Goal: Find contact information: Find contact information

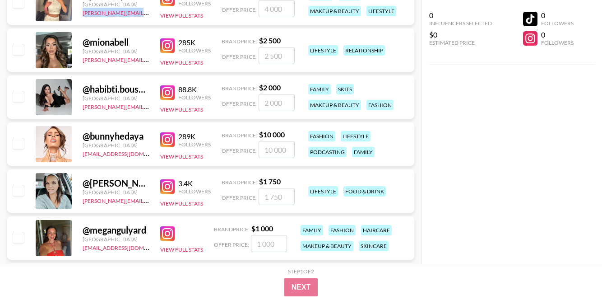
scroll to position [1073, 0]
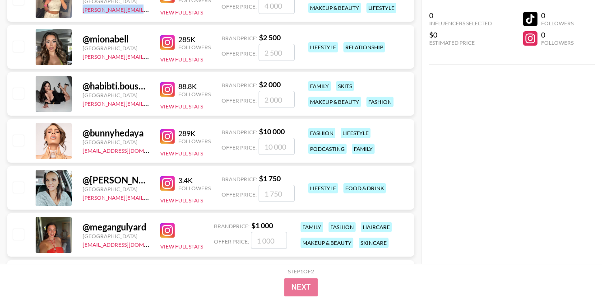
click at [165, 37] on img at bounding box center [167, 42] width 14 height 14
click at [172, 89] on img at bounding box center [167, 89] width 14 height 14
click at [26, 84] on div "@ habibti.boushra [GEOGRAPHIC_DATA] [PERSON_NAME][EMAIL_ADDRESS][DOMAIN_NAME] 8…" at bounding box center [210, 93] width 407 height 43
click at [173, 135] on img at bounding box center [167, 136] width 14 height 14
click at [164, 183] on img at bounding box center [167, 183] width 14 height 14
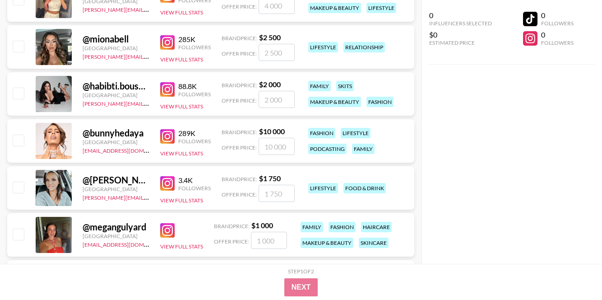
click at [169, 230] on img at bounding box center [167, 230] width 14 height 14
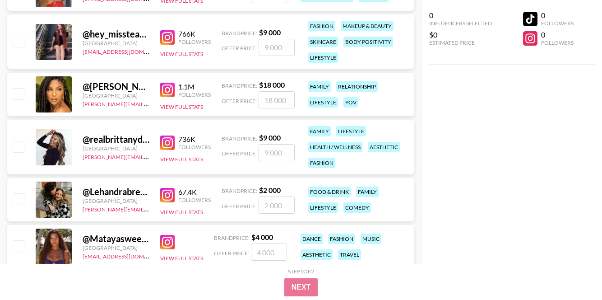
scroll to position [1318, 0]
click at [174, 41] on img at bounding box center [167, 38] width 14 height 14
click at [169, 92] on img at bounding box center [167, 90] width 14 height 14
click at [166, 147] on img at bounding box center [167, 143] width 14 height 14
click at [169, 197] on img at bounding box center [167, 195] width 14 height 14
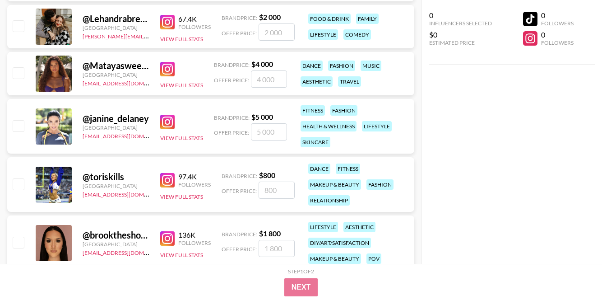
scroll to position [1503, 0]
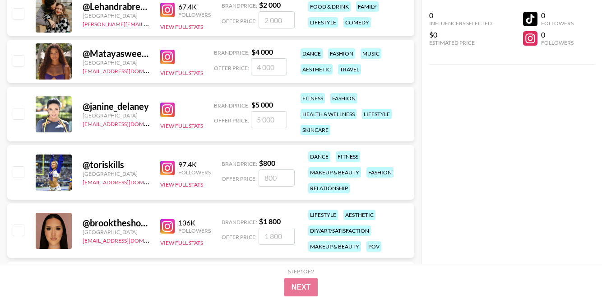
click at [171, 56] on img at bounding box center [167, 57] width 14 height 14
click at [171, 111] on img at bounding box center [167, 109] width 14 height 14
copy link "[EMAIL_ADDRESS][DOMAIN_NAME]"
drag, startPoint x: 82, startPoint y: 123, endPoint x: 153, endPoint y: 128, distance: 71.5
click at [153, 128] on div "@ janine_delaney [GEOGRAPHIC_DATA] [EMAIL_ADDRESS][DOMAIN_NAME] View Full Stats…" at bounding box center [210, 114] width 407 height 55
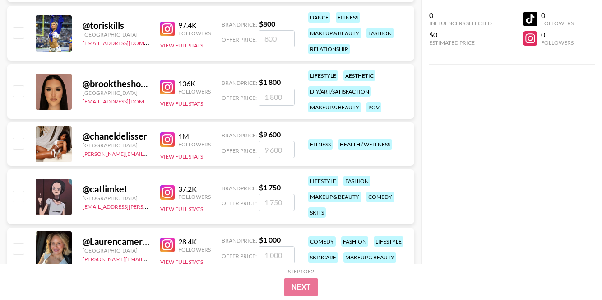
scroll to position [1642, 0]
click at [167, 32] on img at bounding box center [167, 29] width 14 height 14
click at [167, 87] on img at bounding box center [167, 87] width 14 height 14
click at [168, 140] on img at bounding box center [167, 140] width 14 height 14
click at [162, 191] on img at bounding box center [167, 192] width 14 height 14
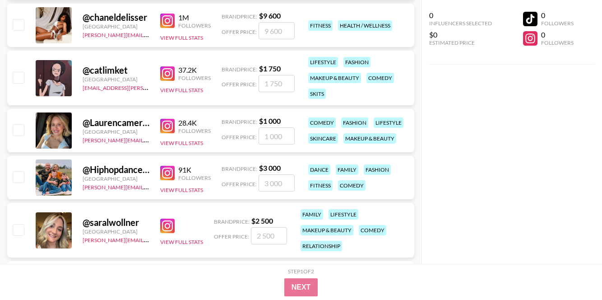
scroll to position [1761, 0]
click at [167, 129] on img at bounding box center [167, 125] width 14 height 14
click at [168, 169] on img at bounding box center [167, 172] width 14 height 14
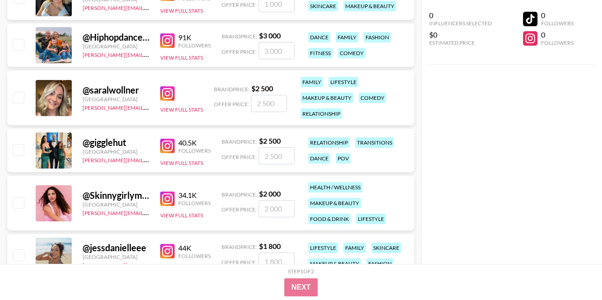
scroll to position [1895, 0]
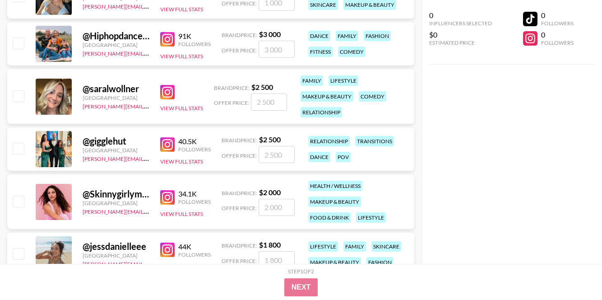
click at [168, 90] on img at bounding box center [167, 92] width 14 height 14
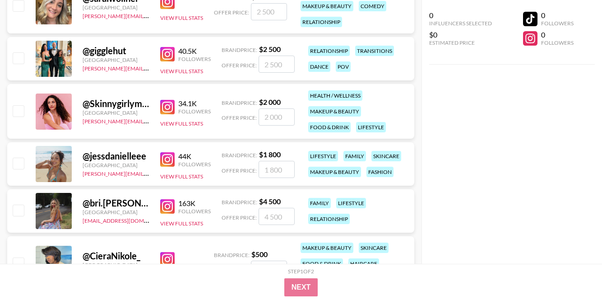
scroll to position [1985, 0]
click at [170, 52] on img at bounding box center [167, 53] width 14 height 14
click at [172, 107] on img at bounding box center [167, 106] width 14 height 14
click at [169, 160] on img at bounding box center [167, 159] width 14 height 14
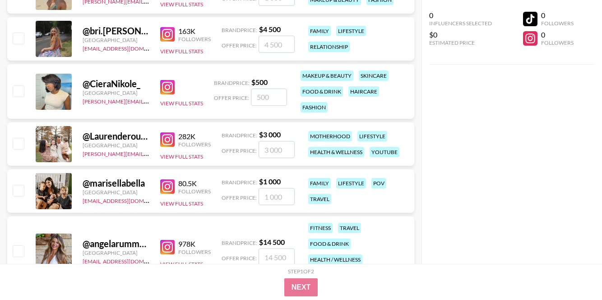
scroll to position [2158, 0]
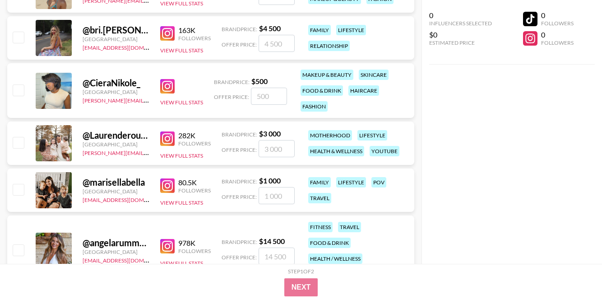
click at [168, 35] on img at bounding box center [167, 33] width 14 height 14
click at [171, 89] on img at bounding box center [167, 86] width 14 height 14
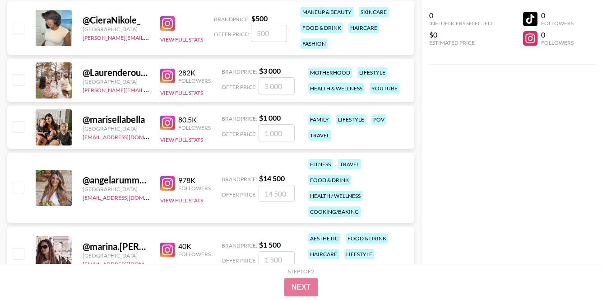
scroll to position [2233, 0]
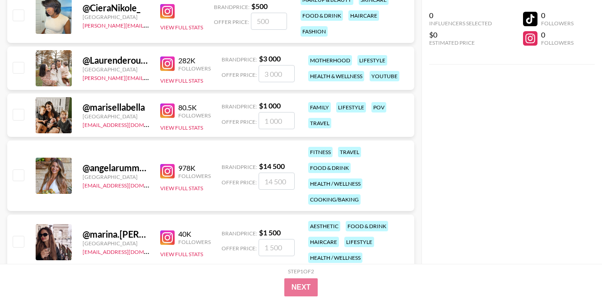
click at [171, 61] on img at bounding box center [167, 63] width 14 height 14
click at [161, 175] on img at bounding box center [167, 171] width 14 height 14
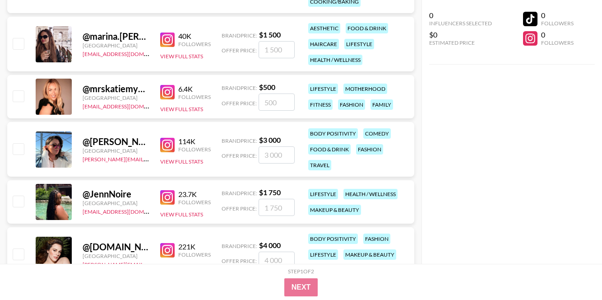
scroll to position [2430, 0]
click at [171, 40] on img at bounding box center [167, 39] width 14 height 14
click at [167, 88] on img at bounding box center [167, 92] width 14 height 14
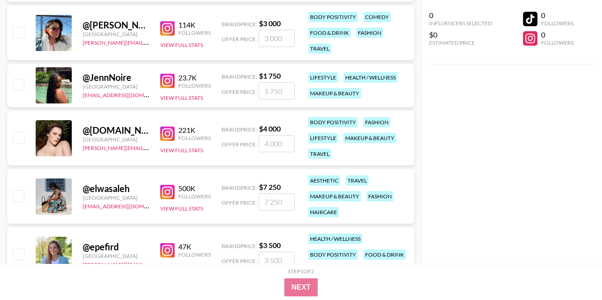
scroll to position [2547, 0]
click at [173, 32] on img at bounding box center [167, 28] width 14 height 14
click at [179, 80] on div "23.7K" at bounding box center [194, 77] width 32 height 9
click at [172, 81] on img at bounding box center [167, 80] width 14 height 14
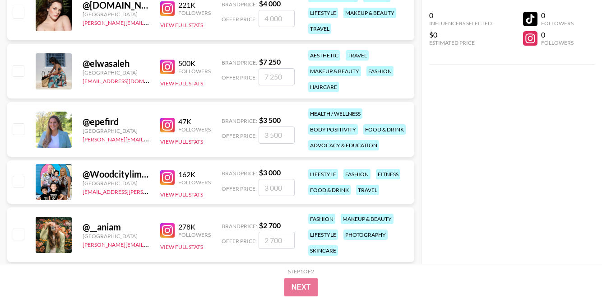
scroll to position [2672, 0]
click at [169, 10] on img at bounding box center [167, 8] width 14 height 14
click at [166, 65] on img at bounding box center [167, 67] width 14 height 14
click at [175, 119] on link at bounding box center [169, 125] width 18 height 14
click at [177, 179] on link at bounding box center [169, 177] width 18 height 14
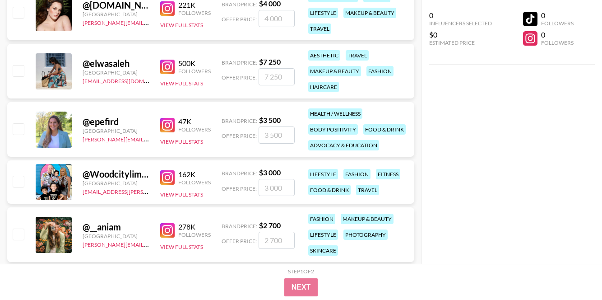
click at [170, 231] on img at bounding box center [167, 230] width 14 height 14
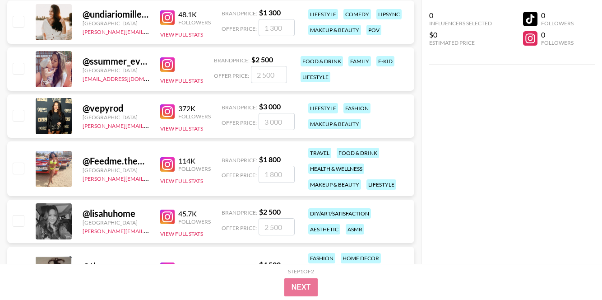
scroll to position [2936, 0]
